Goal: Task Accomplishment & Management: Use online tool/utility

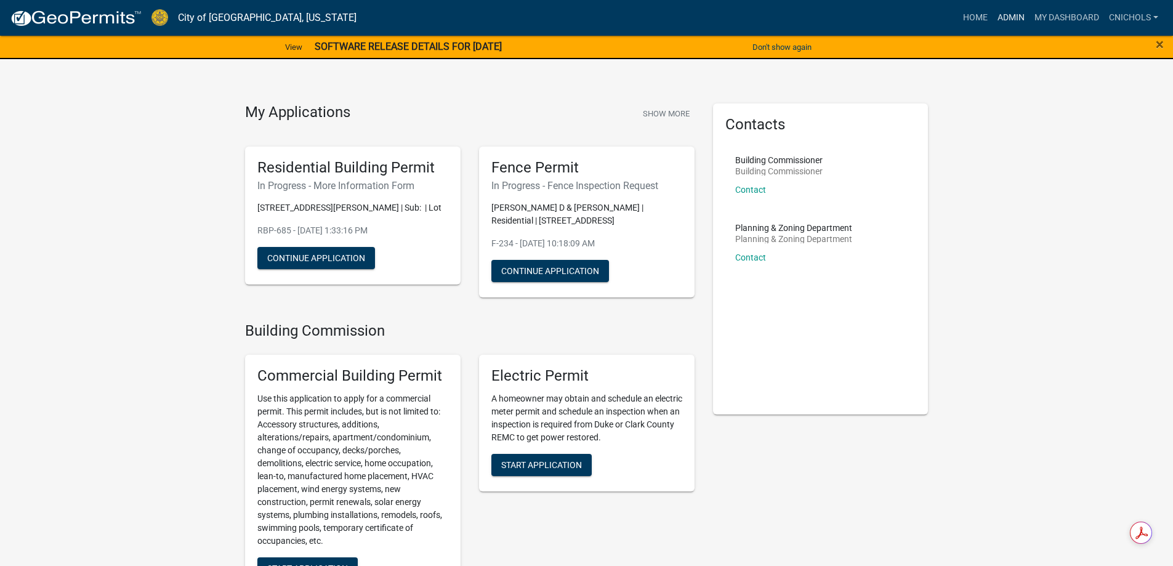
drag, startPoint x: 1012, startPoint y: 13, endPoint x: 994, endPoint y: 31, distance: 25.3
click at [1011, 13] on link "Admin" at bounding box center [1011, 17] width 37 height 23
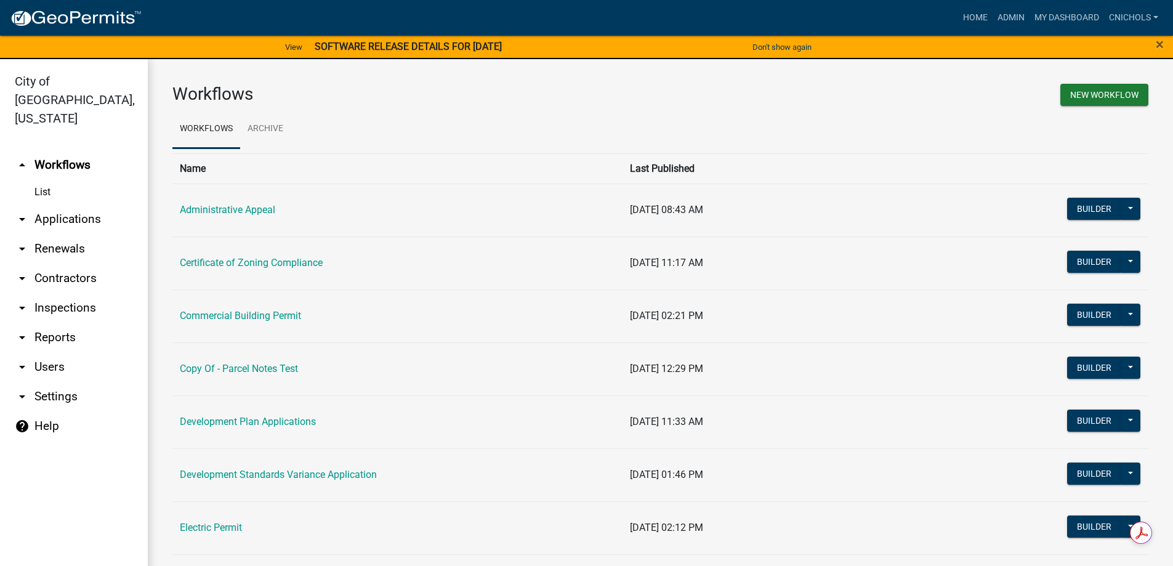
click at [65, 204] on link "arrow_drop_down Applications" at bounding box center [74, 219] width 148 height 30
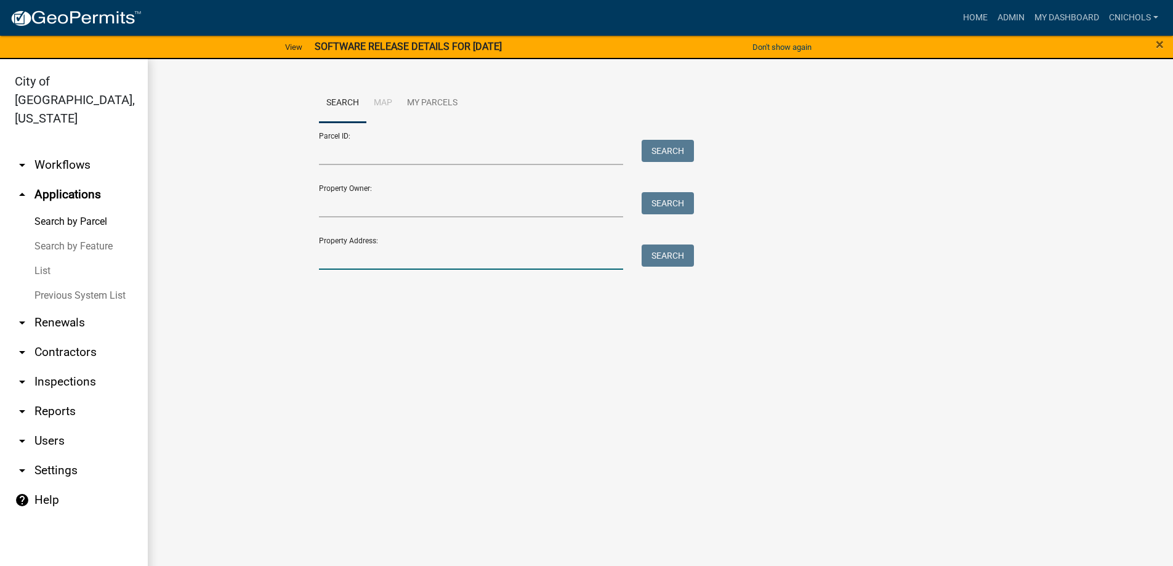
click at [342, 254] on input "Property Address:" at bounding box center [471, 257] width 305 height 25
click at [664, 262] on button "Search" at bounding box center [668, 256] width 52 height 22
click at [386, 262] on input "521 mic" at bounding box center [471, 257] width 305 height 25
type input "5"
type input "mich"
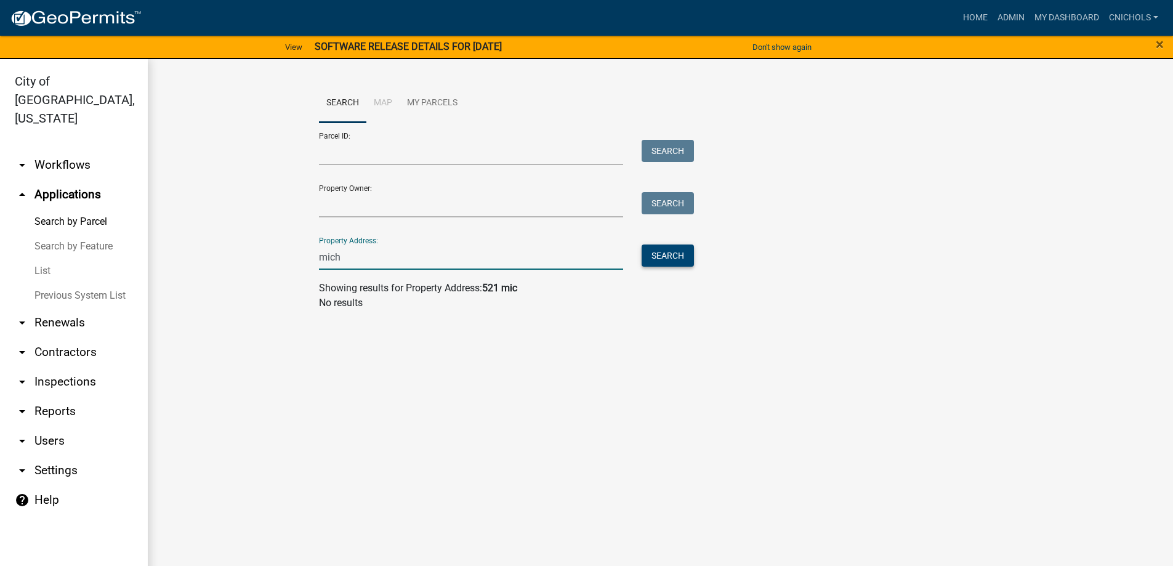
click at [660, 250] on button "Search" at bounding box center [668, 256] width 52 height 22
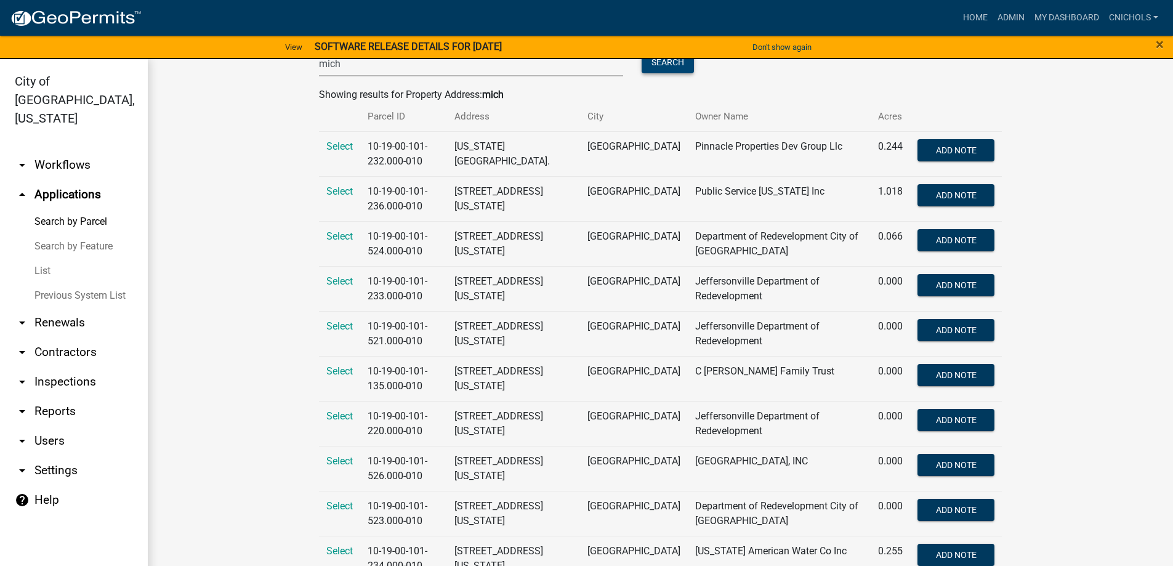
scroll to position [246, 0]
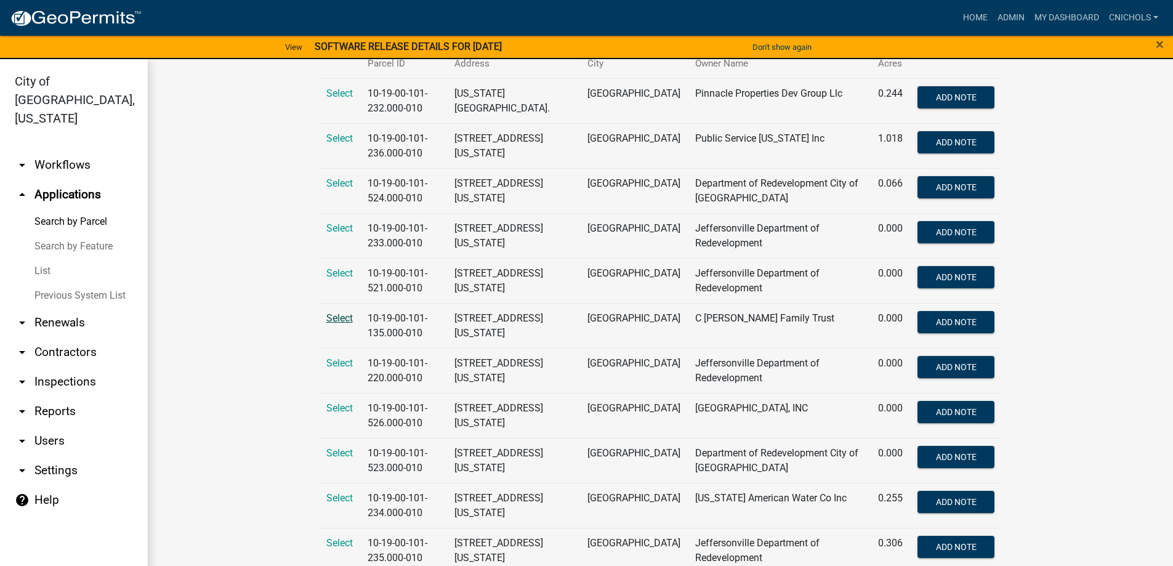
click at [332, 318] on span "Select" at bounding box center [339, 318] width 26 height 12
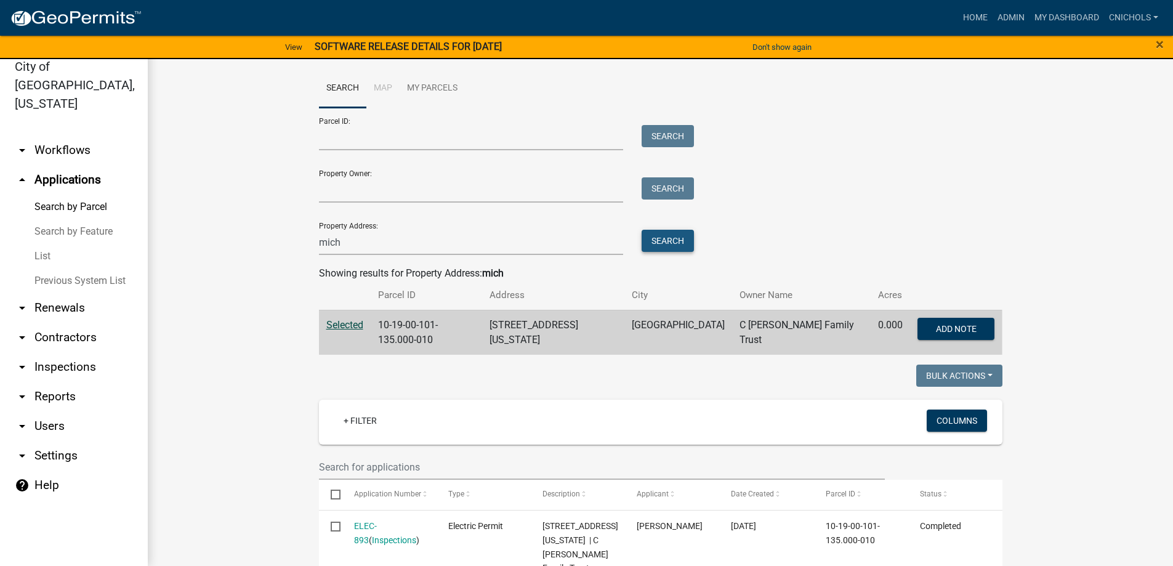
click at [676, 240] on button "Search" at bounding box center [668, 241] width 52 height 22
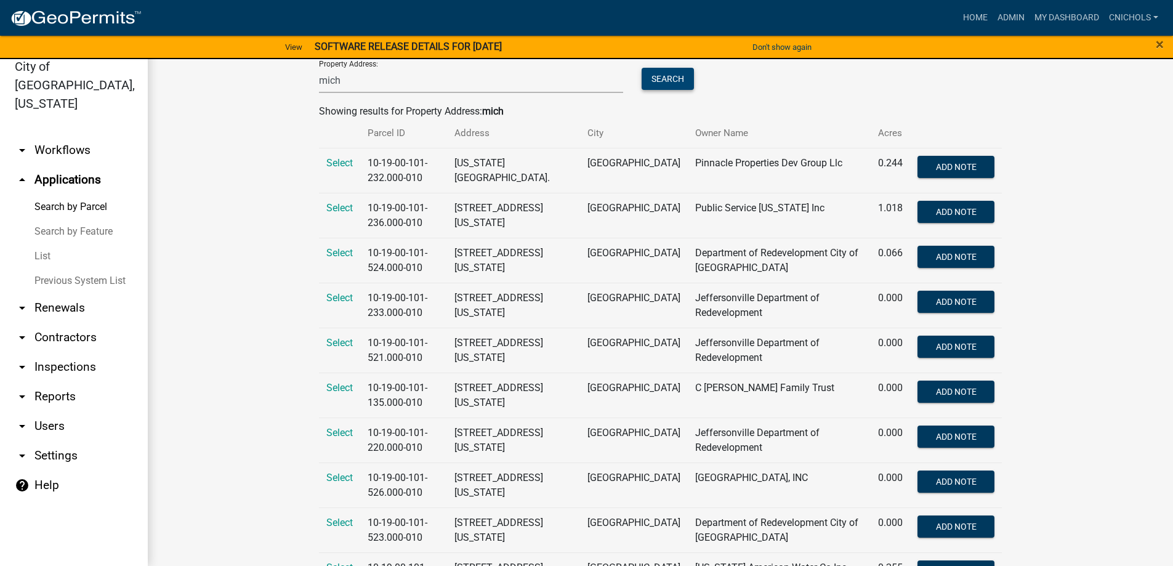
scroll to position [161, 0]
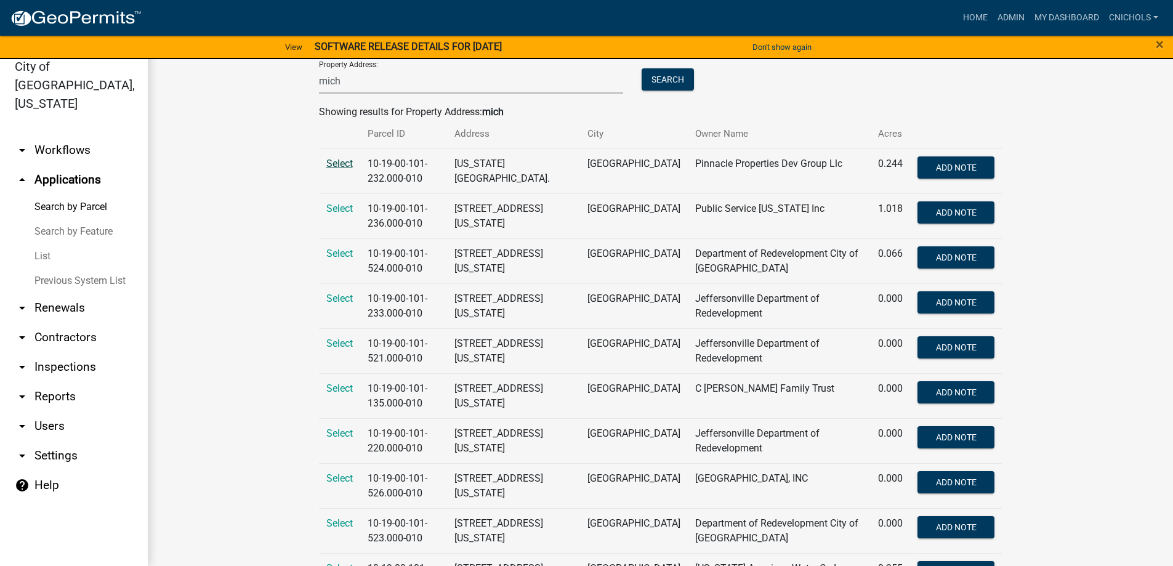
click at [338, 160] on span "Select" at bounding box center [339, 164] width 26 height 12
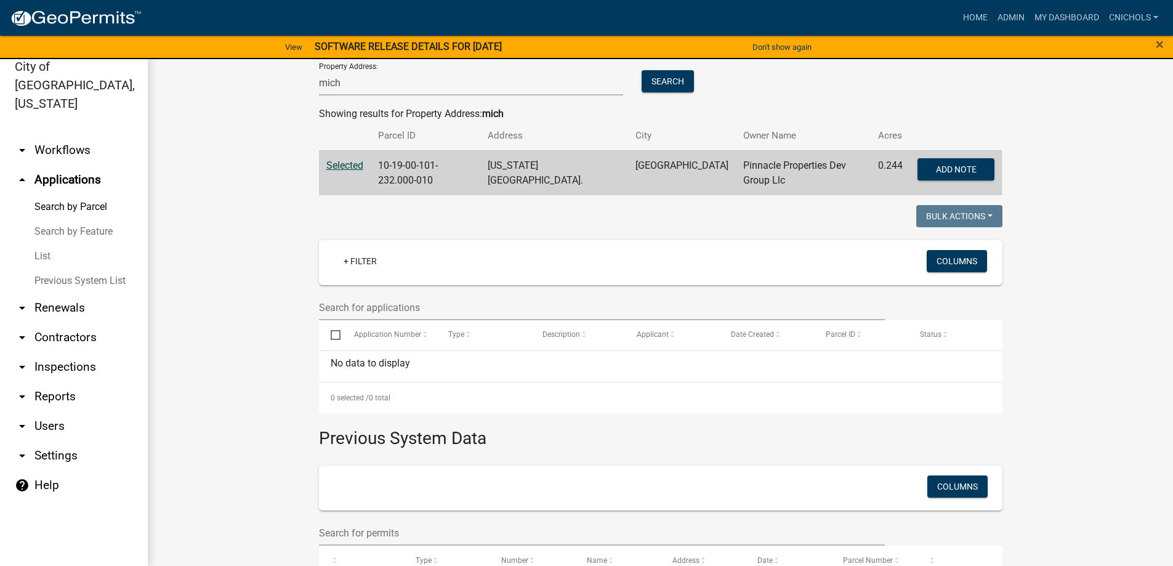
scroll to position [6, 0]
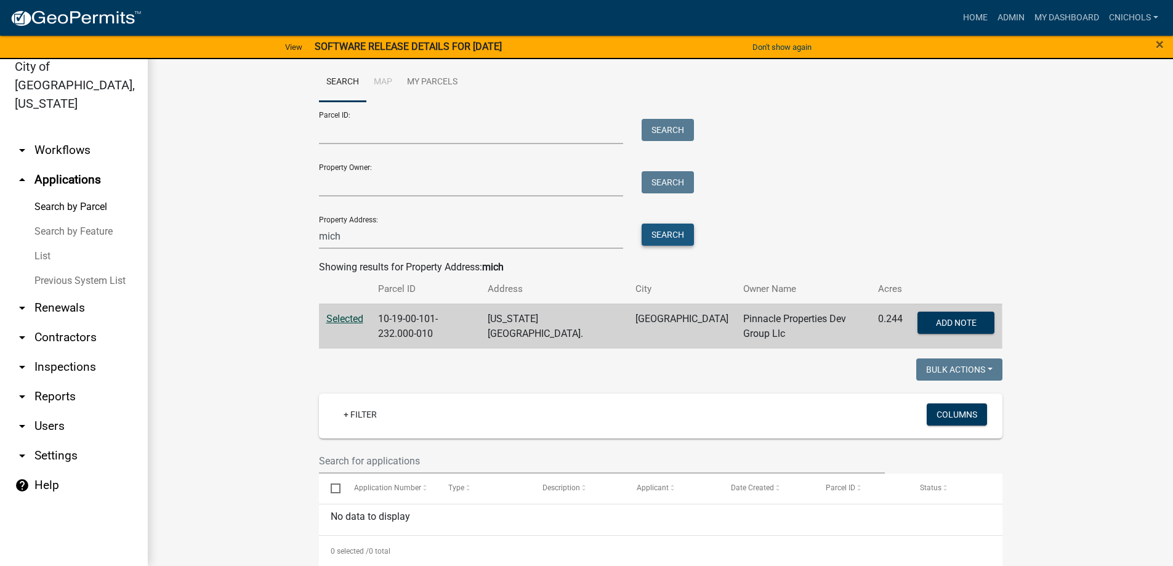
click at [650, 229] on button "Search" at bounding box center [668, 235] width 52 height 22
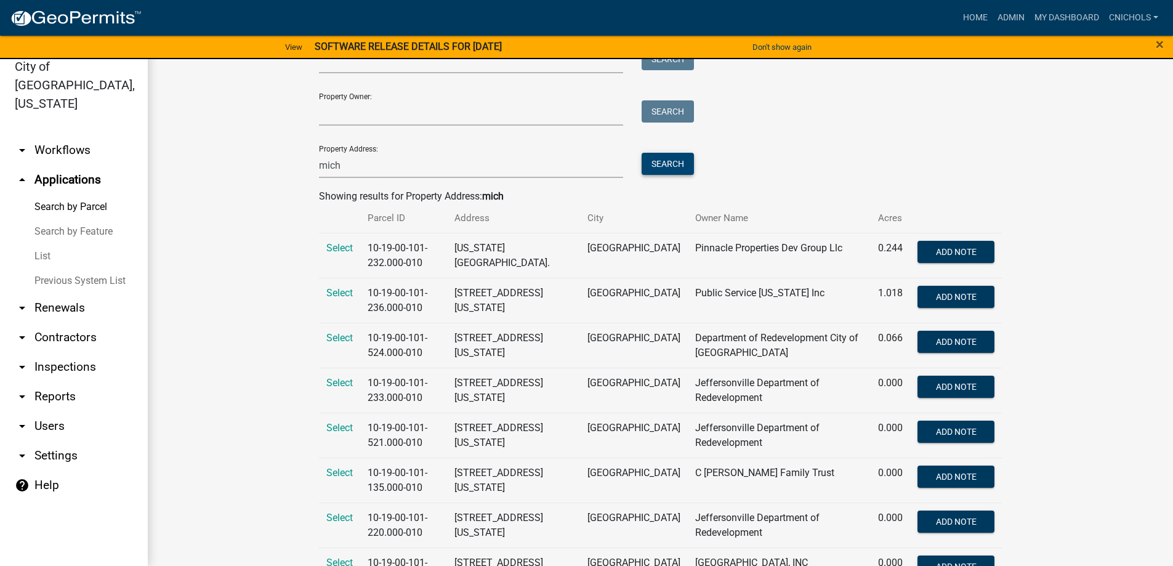
scroll to position [38, 0]
